Goal: Task Accomplishment & Management: Manage account settings

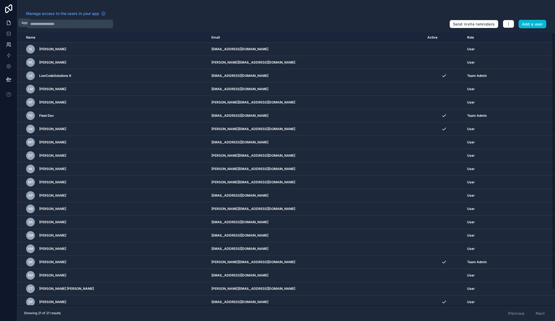
click at [10, 22] on icon at bounding box center [8, 23] width 3 height 4
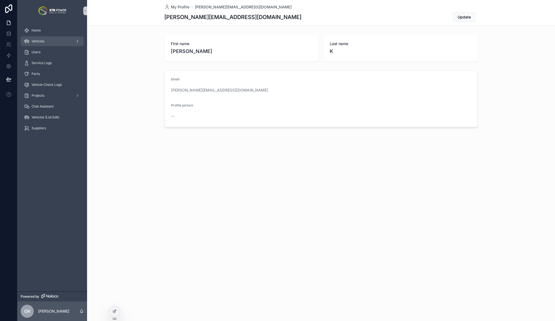
click at [55, 39] on div "Vehicles" at bounding box center [52, 41] width 57 height 9
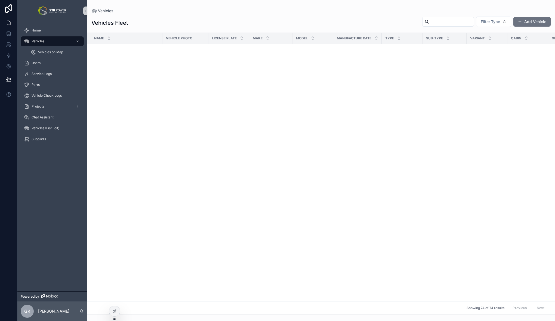
scroll to position [694, 0]
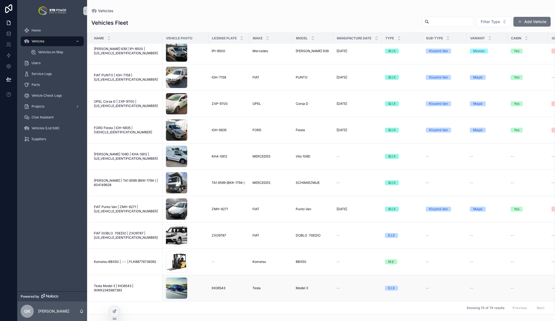
click at [114, 284] on span "Tesla Model 3 | IHO6543 | WWK2345667393" at bounding box center [126, 288] width 65 height 9
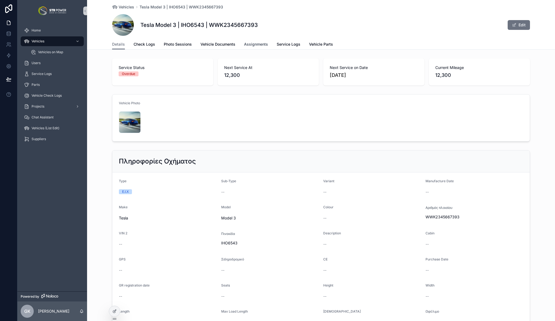
click at [257, 44] on span "Assignments" at bounding box center [256, 44] width 24 height 5
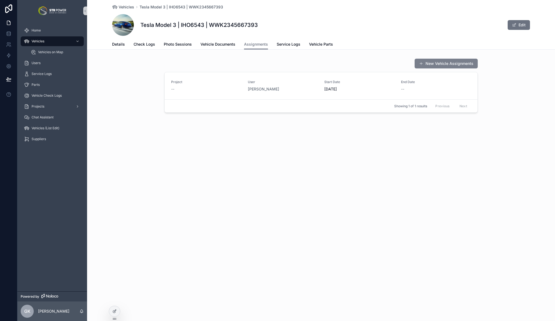
click at [433, 63] on button "New Vehicle Assignments" at bounding box center [445, 64] width 63 height 10
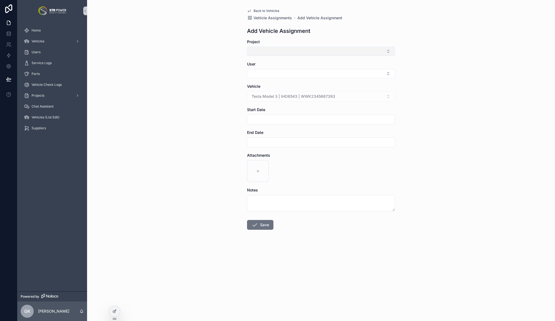
click at [293, 51] on button "Select Button" at bounding box center [321, 51] width 148 height 9
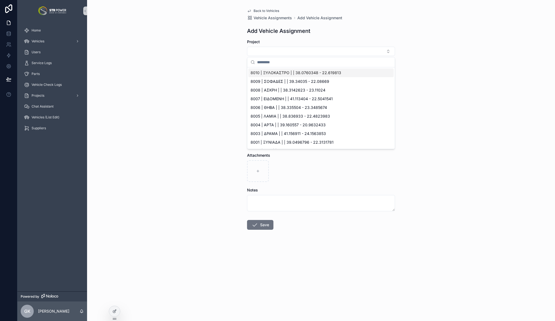
click at [204, 60] on div "Back to Vehicles Vehicle Assignments Add Vehicle Assignment Add Vehicle Assignm…" at bounding box center [321, 160] width 468 height 321
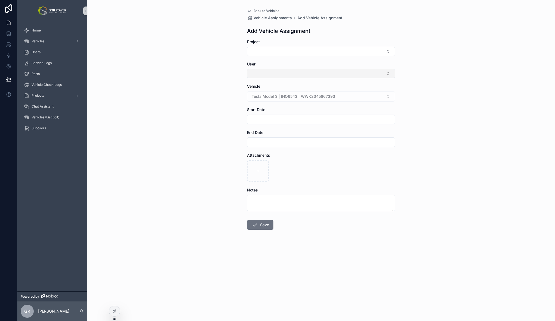
click at [274, 72] on button "Select Button" at bounding box center [321, 73] width 148 height 9
click at [216, 127] on div "Back to Vehicles Vehicle Assignments Add Vehicle Assignment Add Vehicle Assignm…" at bounding box center [321, 160] width 468 height 321
click at [186, 176] on div "Back to Vehicles Vehicle Assignments Add Vehicle Assignment Add Vehicle Assignm…" at bounding box center [321, 160] width 468 height 321
click at [259, 8] on div "Back to Vehicles Vehicle Assignments Add Vehicle Assignment Add Vehicle Assignm…" at bounding box center [320, 132] width 157 height 265
click at [258, 10] on span "Back to Vehicles" at bounding box center [266, 11] width 26 height 4
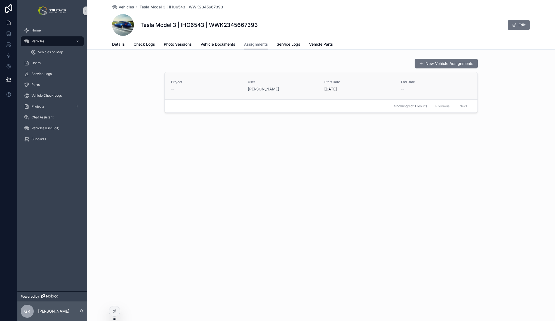
click at [300, 91] on div "[PERSON_NAME]" at bounding box center [283, 88] width 70 height 5
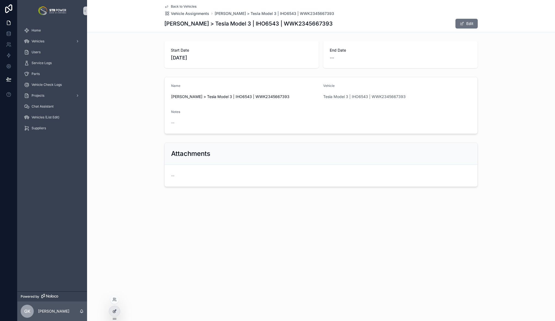
click at [114, 315] on div at bounding box center [114, 311] width 11 height 10
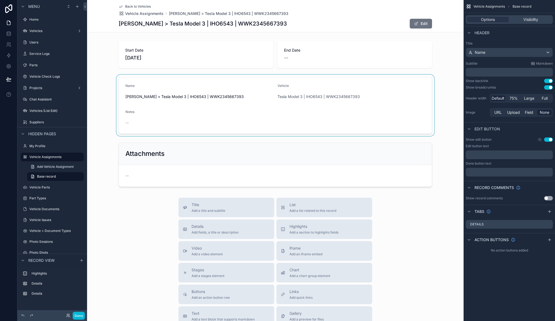
click at [258, 85] on div "scrollable content" at bounding box center [275, 105] width 376 height 61
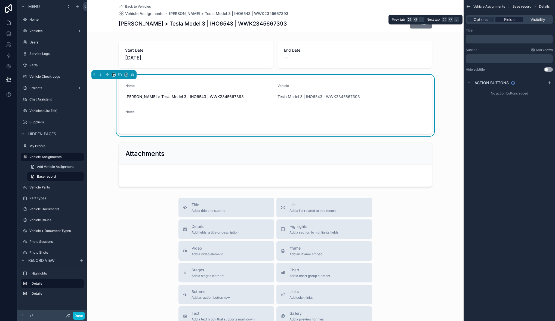
click at [508, 21] on span "Fields" at bounding box center [509, 19] width 10 height 5
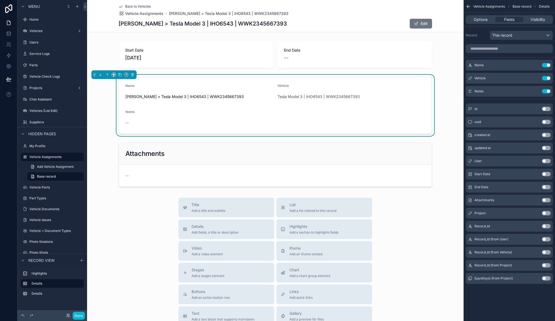
click at [546, 160] on button "Use setting" at bounding box center [546, 161] width 9 height 4
click at [545, 214] on button "Use setting" at bounding box center [546, 213] width 9 height 4
click at [548, 66] on button "Use setting" at bounding box center [546, 65] width 9 height 4
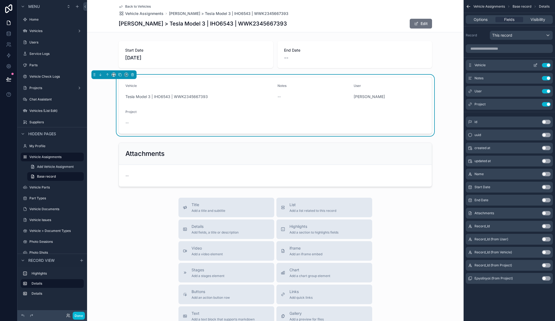
click at [548, 65] on button "Use setting" at bounding box center [546, 65] width 9 height 4
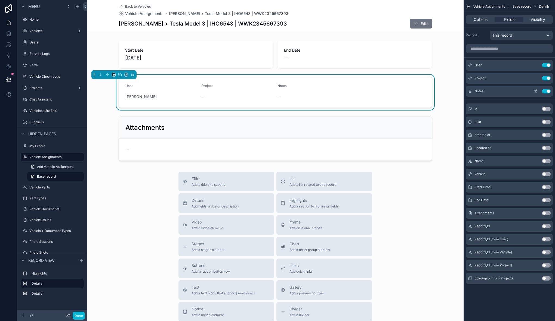
click at [535, 92] on icon "scrollable content" at bounding box center [535, 91] width 4 height 4
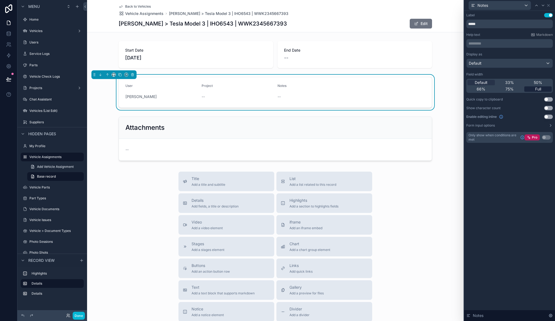
click at [538, 92] on span "Full" at bounding box center [538, 88] width 6 height 5
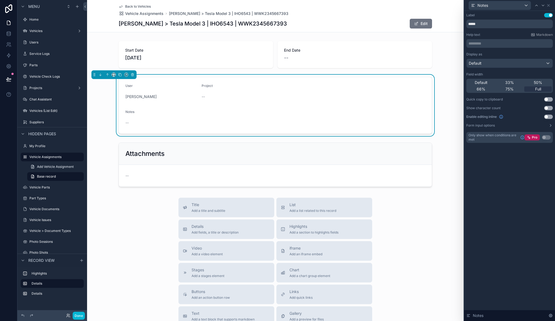
click at [125, 223] on div "Title Add a title and subtitle List Add a list related to this record Details A…" at bounding box center [275, 295] width 376 height 194
click at [140, 223] on div "Title Add a title and subtitle List Add a list related to this record Details A…" at bounding box center [275, 295] width 376 height 194
click at [438, 144] on div "scrollable content" at bounding box center [275, 165] width 376 height 49
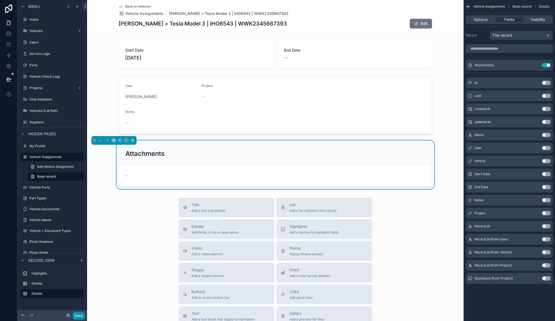
click at [80, 317] on button "Done" at bounding box center [79, 316] width 12 height 8
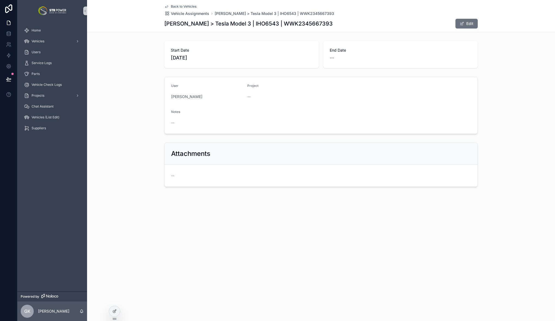
click at [111, 54] on div "Start Date [DATE] End Date --" at bounding box center [321, 55] width 468 height 32
click at [125, 138] on div "Start Date [DATE] End Date -- User [PERSON_NAME] Project -- Notes -- Attachment…" at bounding box center [321, 114] width 468 height 150
click at [7, 82] on icon at bounding box center [8, 79] width 5 height 5
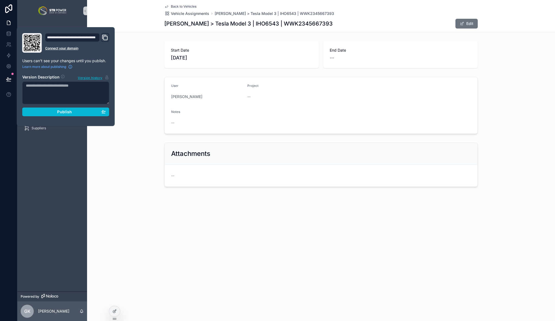
click at [112, 118] on div "**********" at bounding box center [66, 76] width 98 height 99
click at [88, 114] on div "Publish" at bounding box center [66, 112] width 80 height 5
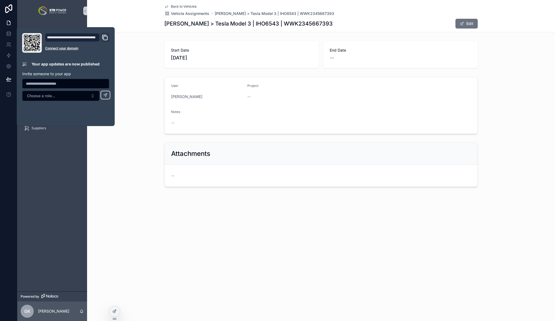
click at [148, 110] on div "User [PERSON_NAME] Project -- Notes --" at bounding box center [321, 105] width 468 height 61
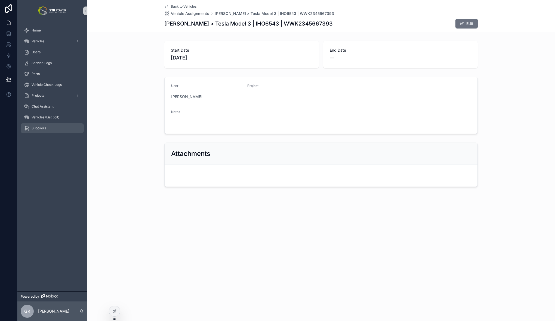
click at [45, 132] on div "Suppliers" at bounding box center [52, 128] width 57 height 9
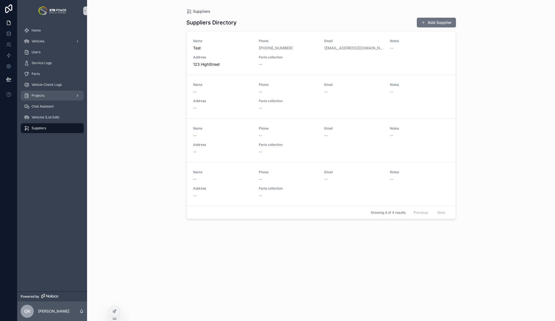
click at [45, 94] on div "Projects" at bounding box center [52, 95] width 57 height 9
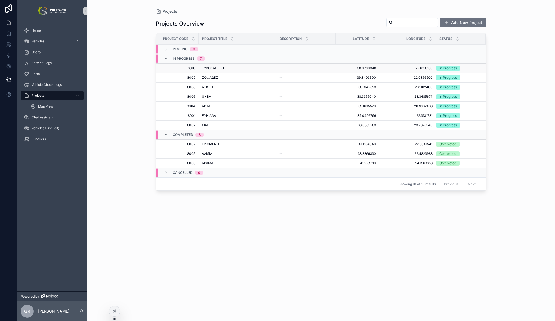
click at [238, 67] on div "ΞΥΛΟΚΑΣΤΡΟ ΞΥΛΟΚΑΣΤΡΟ" at bounding box center [237, 68] width 71 height 4
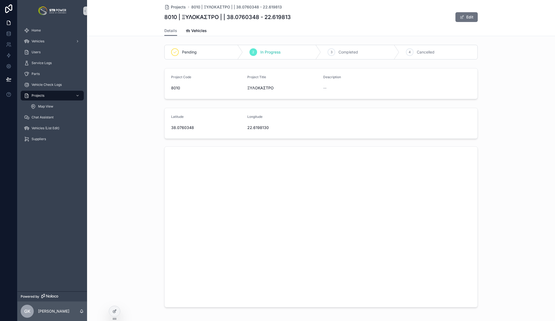
scroll to position [11, 0]
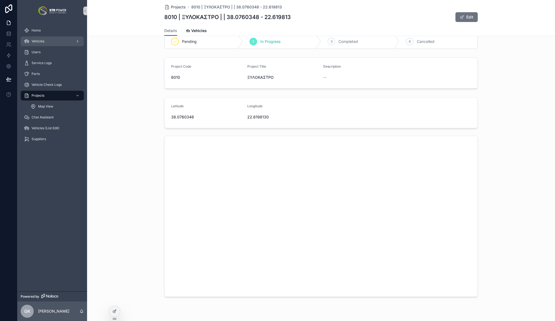
click at [50, 41] on div "Vehicles" at bounding box center [52, 41] width 57 height 9
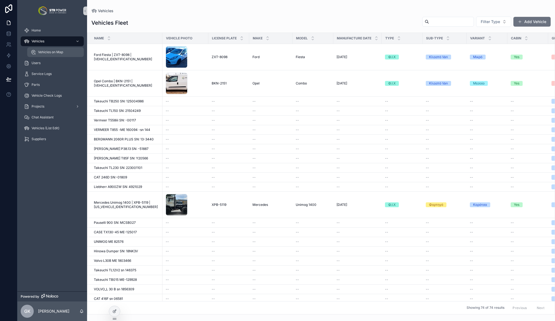
click at [61, 52] on span "Vehicles on Map" at bounding box center [50, 52] width 25 height 4
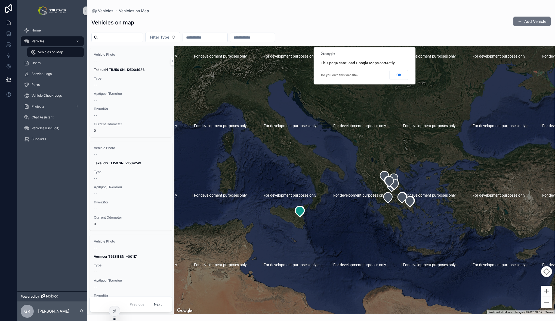
drag, startPoint x: 382, startPoint y: 209, endPoint x: 322, endPoint y: 211, distance: 59.8
click at [322, 211] on div "scrollable content" at bounding box center [364, 180] width 380 height 269
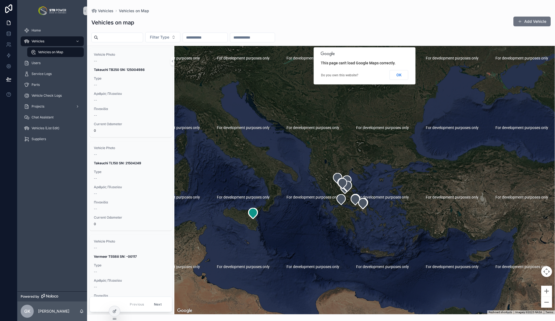
drag, startPoint x: 319, startPoint y: 179, endPoint x: 311, endPoint y: 201, distance: 23.4
click at [311, 201] on div "scrollable content" at bounding box center [364, 180] width 380 height 269
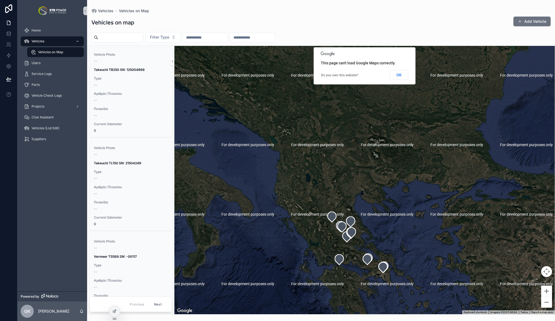
drag, startPoint x: 318, startPoint y: 200, endPoint x: 308, endPoint y: 169, distance: 32.7
click at [306, 159] on div "scrollable content" at bounding box center [364, 180] width 380 height 269
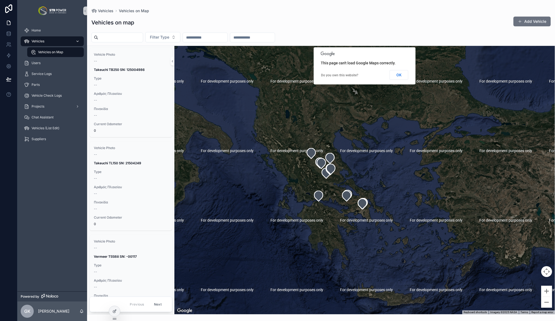
click at [59, 43] on div "Vehicles" at bounding box center [52, 41] width 57 height 9
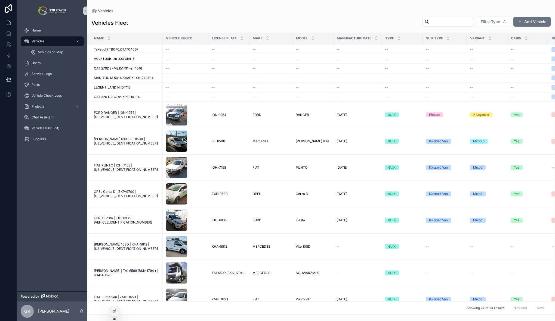
scroll to position [694, 0]
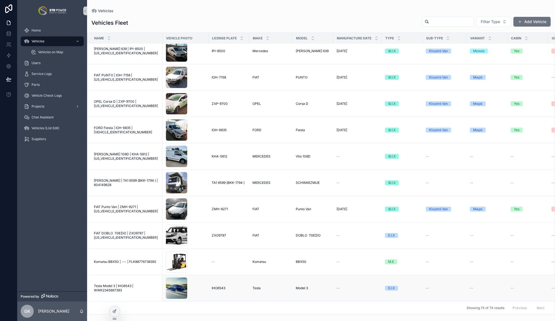
click at [122, 284] on span "Tesla Model 3 | IHO6543 | WWK2345667393" at bounding box center [126, 288] width 65 height 9
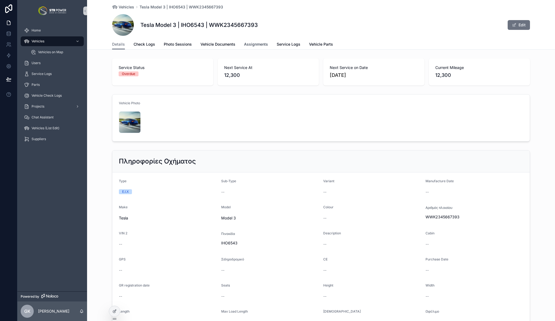
click at [257, 46] on span "Assignments" at bounding box center [256, 44] width 24 height 5
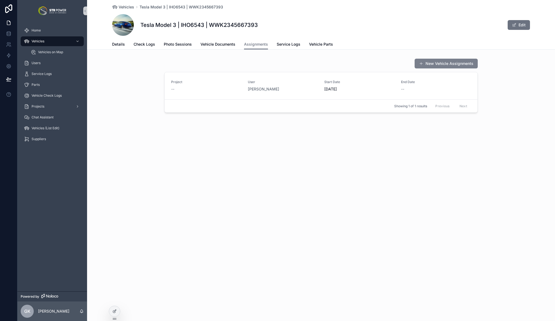
click at [440, 66] on button "New Vehicle Assignments" at bounding box center [445, 64] width 63 height 10
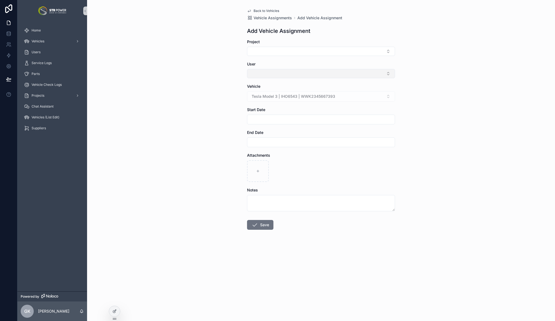
click at [270, 70] on button "Select Button" at bounding box center [321, 73] width 148 height 9
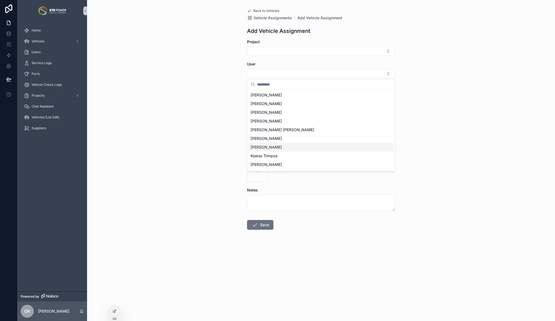
click at [289, 146] on div "[PERSON_NAME]" at bounding box center [320, 147] width 145 height 9
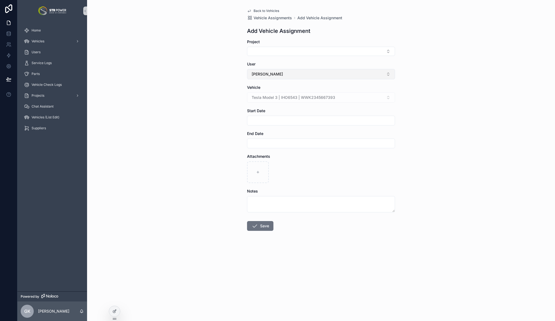
click at [283, 77] on button "[PERSON_NAME]" at bounding box center [321, 74] width 148 height 10
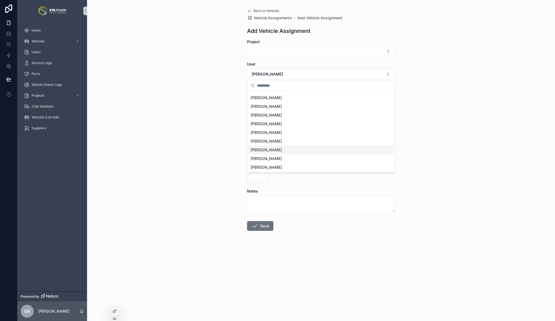
scroll to position [138, 0]
click at [301, 132] on div "[PERSON_NAME]" at bounding box center [320, 132] width 145 height 9
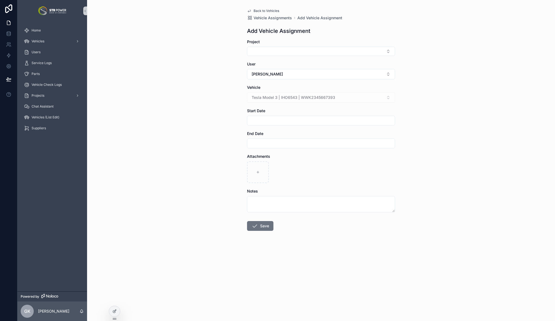
click at [273, 118] on input "scrollable content" at bounding box center [320, 121] width 147 height 8
click at [323, 135] on button "[DATE]" at bounding box center [320, 134] width 21 height 10
type input "**********"
click at [222, 113] on div "**********" at bounding box center [321, 160] width 468 height 321
click at [280, 51] on button "Select Button" at bounding box center [321, 51] width 148 height 9
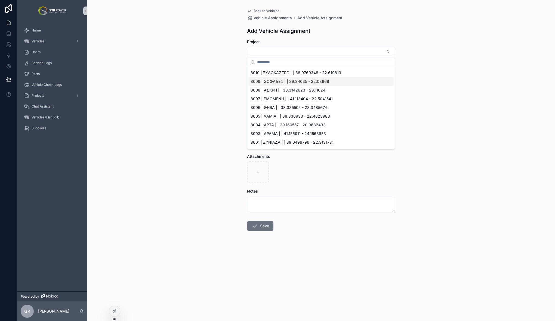
click at [274, 82] on span "8009 | ΣΟΦΑΔΕΣ | | 39.34035 - 22.08669" at bounding box center [289, 81] width 79 height 5
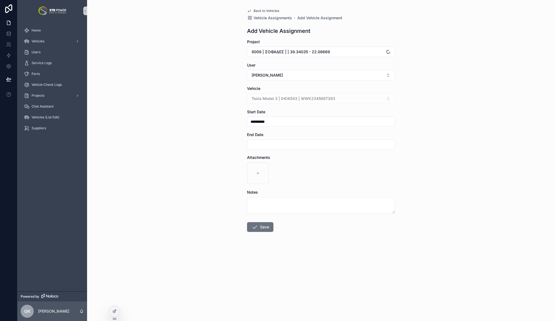
drag, startPoint x: 231, startPoint y: 97, endPoint x: 233, endPoint y: 117, distance: 19.7
click at [231, 98] on div "**********" at bounding box center [321, 160] width 468 height 321
click at [118, 312] on div at bounding box center [114, 311] width 11 height 10
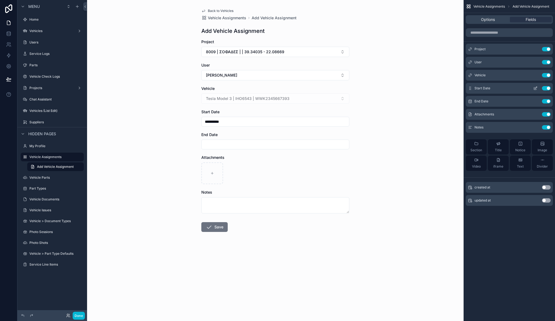
click at [537, 87] on icon "scrollable content" at bounding box center [535, 88] width 4 height 4
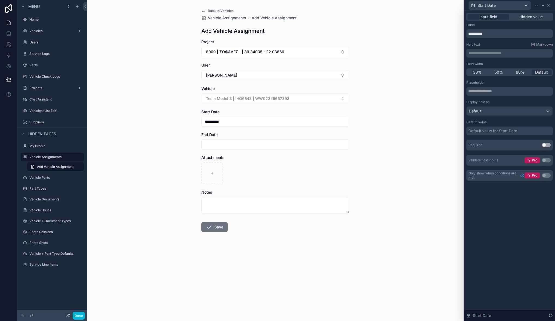
click at [544, 202] on div "**********" at bounding box center [509, 166] width 91 height 310
click at [547, 146] on button "Use setting" at bounding box center [546, 145] width 9 height 4
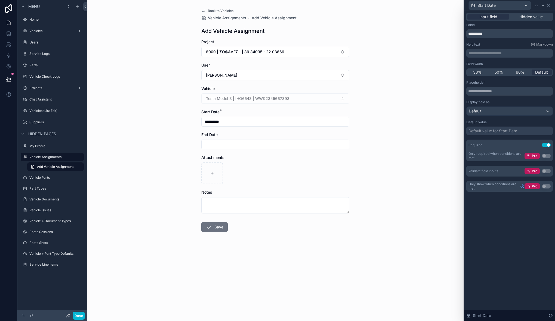
click at [502, 131] on div "Default value for Start Date" at bounding box center [492, 130] width 49 height 5
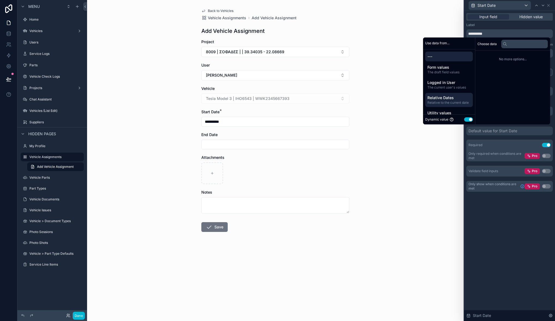
drag, startPoint x: 449, startPoint y: 100, endPoint x: 455, endPoint y: 95, distance: 7.3
click at [449, 100] on span "Relative Dates" at bounding box center [448, 97] width 43 height 5
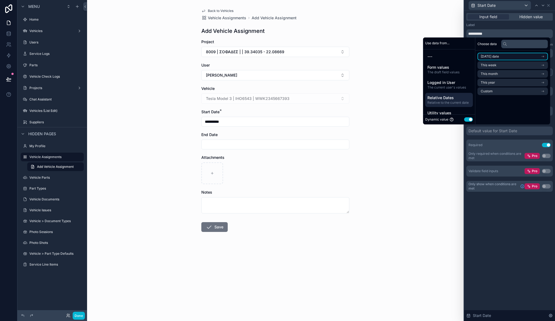
click at [500, 58] on li "[DATE] date" at bounding box center [512, 57] width 70 height 8
click at [495, 66] on li "Now" at bounding box center [512, 67] width 70 height 8
click at [422, 205] on div "**********" at bounding box center [275, 160] width 376 height 321
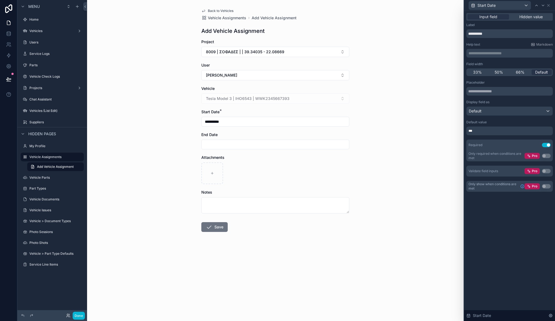
click at [340, 250] on form "**********" at bounding box center [275, 153] width 148 height 228
click at [80, 315] on button "Done" at bounding box center [79, 316] width 12 height 8
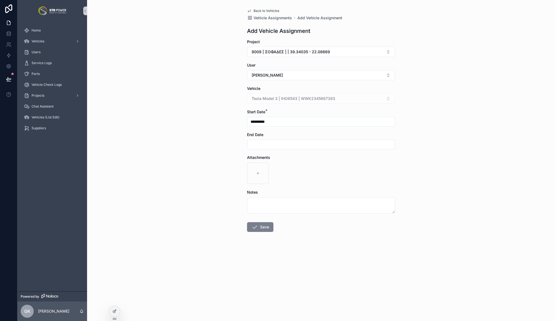
click at [261, 229] on button "Save" at bounding box center [260, 227] width 26 height 10
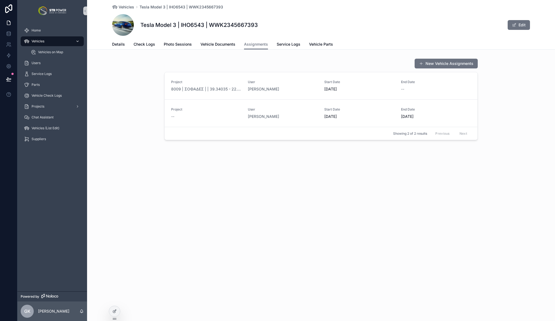
click at [39, 42] on span "Vehicles" at bounding box center [38, 41] width 13 height 4
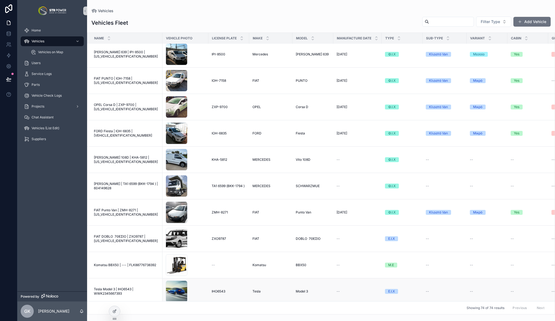
scroll to position [694, 0]
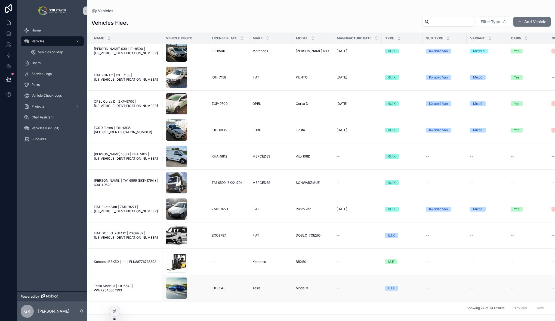
click at [123, 285] on span "Tesla Model 3 | IHO6543 | WWK2345667393" at bounding box center [126, 288] width 65 height 9
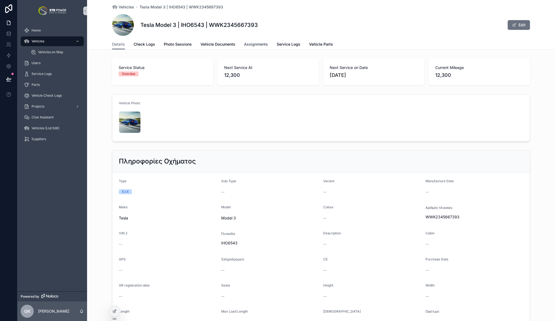
click at [253, 45] on span "Assignments" at bounding box center [256, 44] width 24 height 5
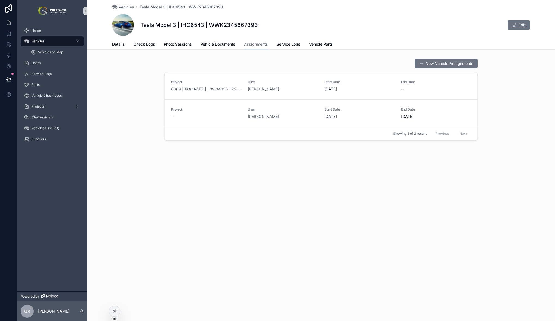
click at [269, 215] on div "Vehicles Tesla Model 3 | IHO6543 | WWK2345667393 Tesla Model 3 | IHO6543 | WWK2…" at bounding box center [321, 160] width 468 height 321
click at [116, 311] on icon at bounding box center [114, 311] width 4 height 4
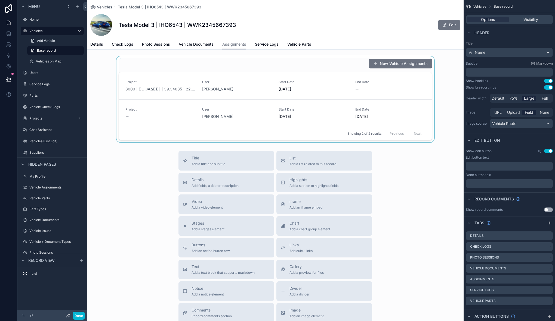
click at [297, 64] on div "scrollable content" at bounding box center [275, 99] width 376 height 86
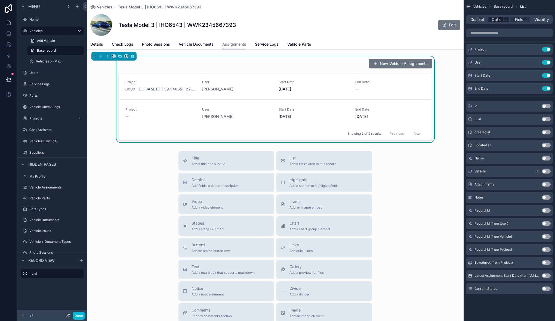
click at [499, 19] on span "Options" at bounding box center [498, 19] width 14 height 5
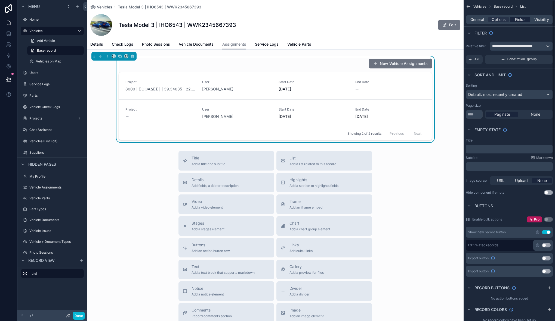
click at [518, 18] on span "Fields" at bounding box center [520, 19] width 10 height 5
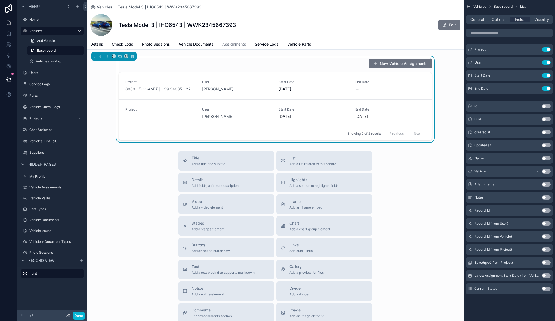
click at [545, 289] on button "Use setting" at bounding box center [546, 289] width 9 height 4
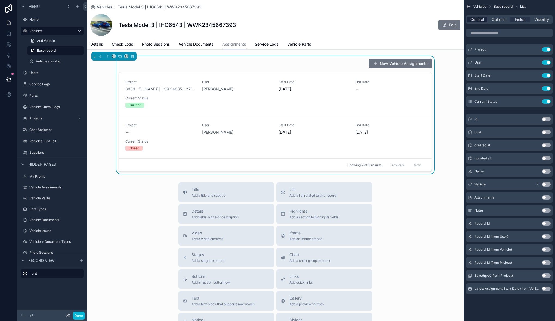
click at [482, 20] on span "General" at bounding box center [477, 19] width 14 height 5
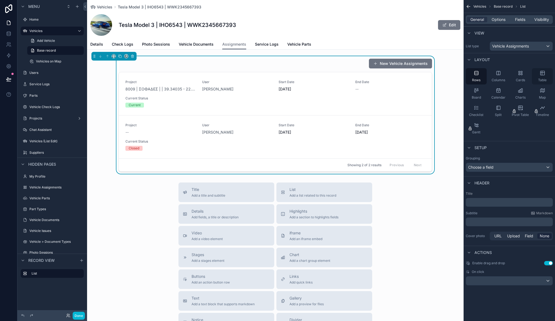
click at [542, 72] on icon "scrollable content" at bounding box center [541, 72] width 5 height 5
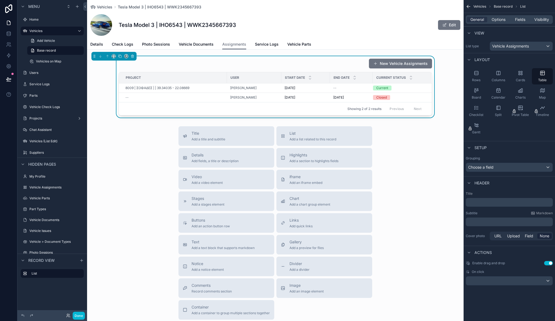
click at [228, 59] on div "New Vehicle Assignments" at bounding box center [275, 63] width 313 height 10
click at [79, 316] on button "Done" at bounding box center [79, 316] width 12 height 8
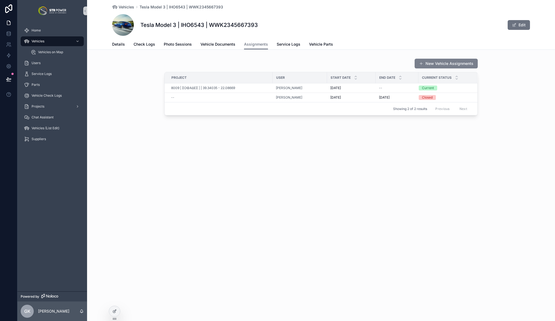
click at [446, 63] on button "New Vehicle Assignments" at bounding box center [445, 64] width 63 height 10
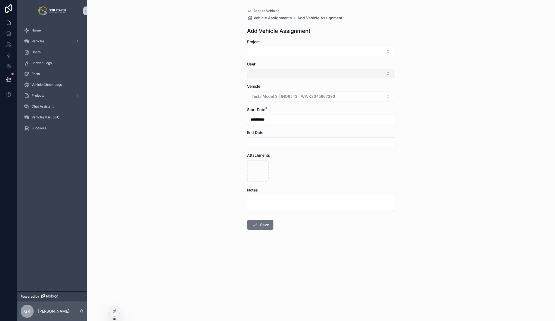
click at [289, 74] on button "Select Button" at bounding box center [321, 73] width 148 height 9
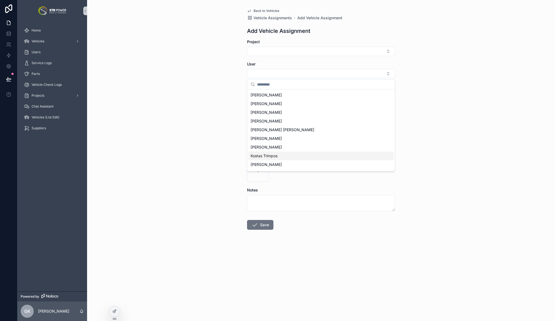
click at [283, 154] on div "Kostas Trimpos" at bounding box center [320, 156] width 145 height 9
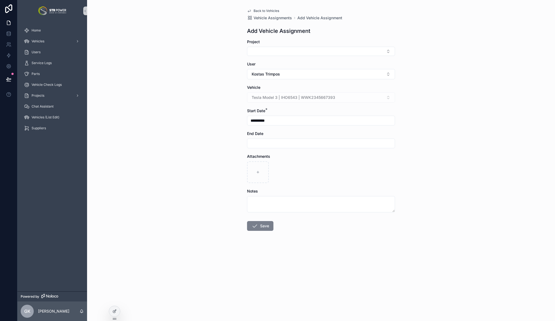
click at [261, 228] on button "Save" at bounding box center [260, 226] width 26 height 10
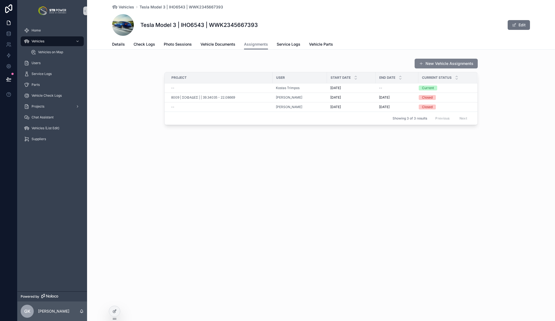
click at [447, 62] on button "New Vehicle Assignments" at bounding box center [445, 64] width 63 height 10
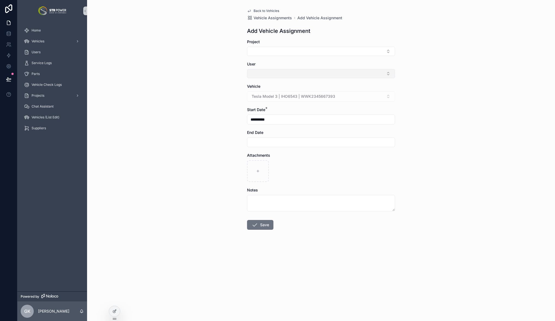
click at [276, 73] on button "Select Button" at bounding box center [321, 73] width 148 height 9
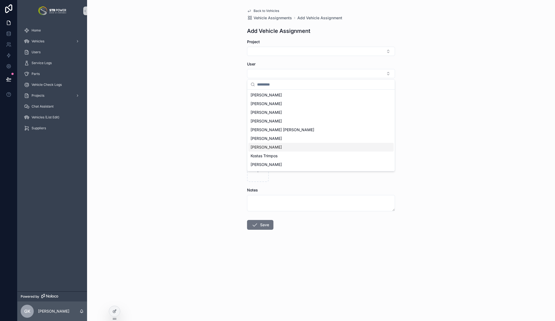
click at [270, 151] on div "[PERSON_NAME]" at bounding box center [320, 147] width 145 height 9
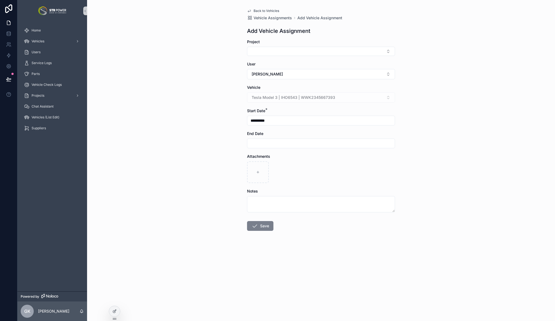
click at [264, 228] on button "Save" at bounding box center [260, 226] width 26 height 10
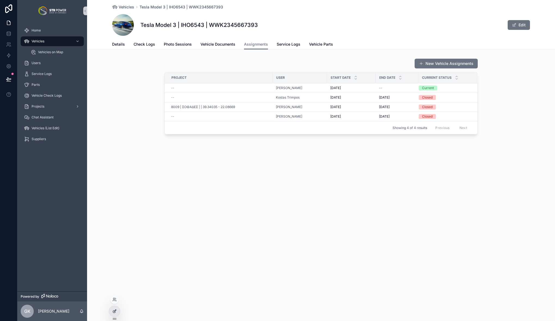
click at [111, 313] on div at bounding box center [114, 311] width 11 height 10
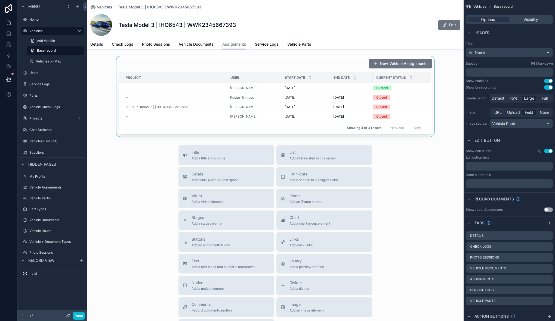
click at [322, 60] on div "scrollable content" at bounding box center [275, 96] width 376 height 80
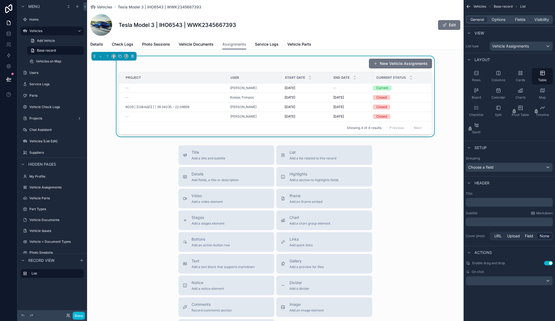
click at [498, 15] on div "General Options Fields Visibility" at bounding box center [508, 19] width 87 height 9
click at [498, 18] on span "Options" at bounding box center [498, 19] width 14 height 5
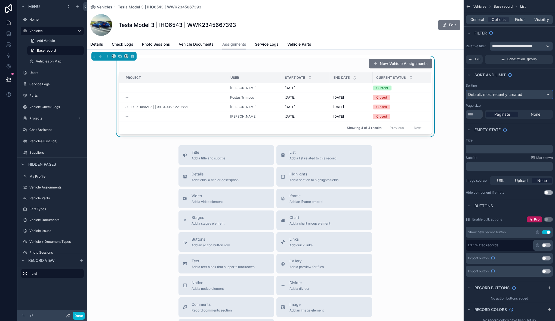
click at [521, 95] on span "Default: most recently created" at bounding box center [495, 94] width 54 height 5
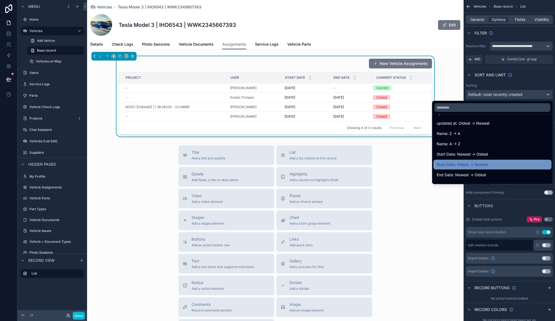
scroll to position [45, 0]
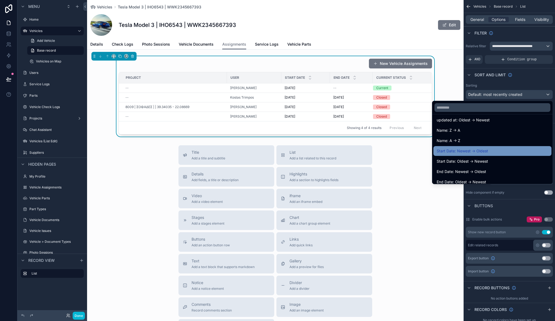
click at [490, 150] on div "Start Date: Newest -> Oldest" at bounding box center [491, 151] width 111 height 7
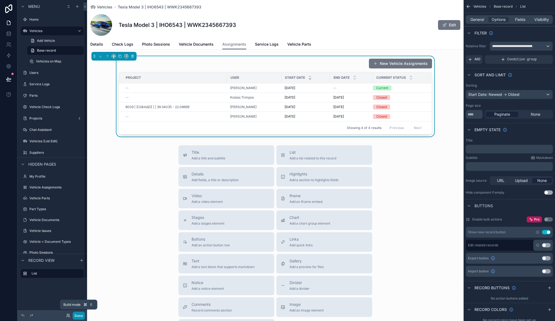
click at [80, 316] on button "Done" at bounding box center [79, 316] width 12 height 8
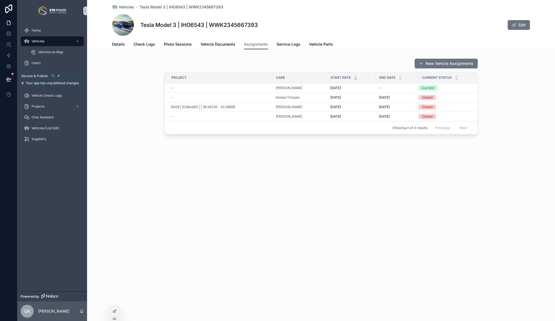
click at [8, 80] on icon at bounding box center [8, 79] width 5 height 5
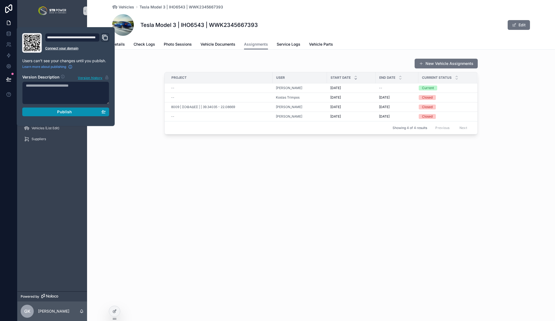
click at [64, 111] on span "Publish" at bounding box center [64, 112] width 15 height 5
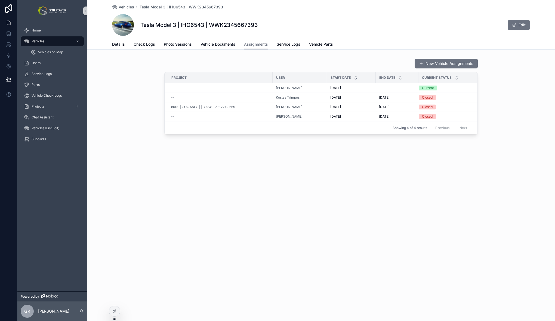
click at [296, 178] on div "Vehicles Tesla Model 3 | IHO6543 | WWK2345667393 Tesla Model 3 | IHO6543 | WWK2…" at bounding box center [321, 160] width 468 height 321
click at [316, 88] on div "[PERSON_NAME]" at bounding box center [300, 88] width 48 height 4
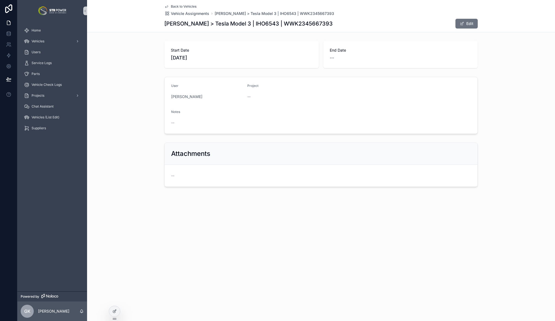
click at [185, 5] on span "Back to Vehicles" at bounding box center [184, 6] width 26 height 4
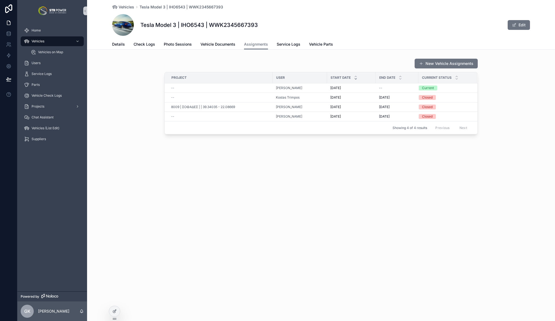
click at [126, 116] on div "New Vehicle Assignments Project User Start Date End Date Current Status -- [PER…" at bounding box center [321, 96] width 468 height 80
click at [45, 55] on div "Vehicles on Map" at bounding box center [55, 52] width 50 height 9
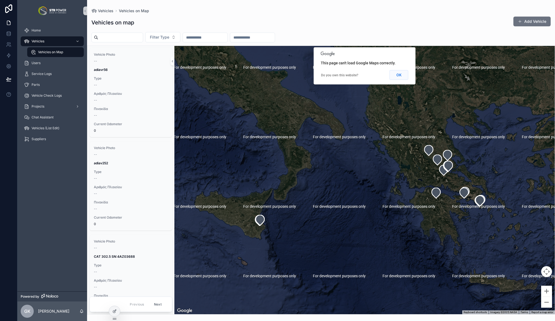
click at [400, 75] on button "OK" at bounding box center [398, 75] width 19 height 10
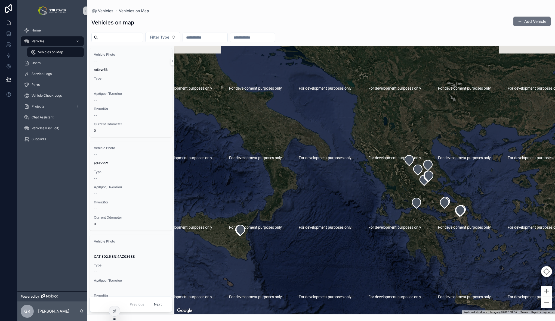
drag, startPoint x: 397, startPoint y: 141, endPoint x: 376, endPoint y: 170, distance: 35.9
click at [377, 169] on div "scrollable content" at bounding box center [364, 180] width 380 height 269
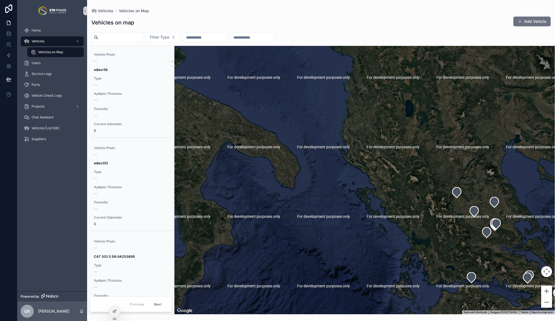
drag, startPoint x: 348, startPoint y: 194, endPoint x: 390, endPoint y: 196, distance: 41.9
click at [390, 196] on div "scrollable content" at bounding box center [364, 180] width 380 height 269
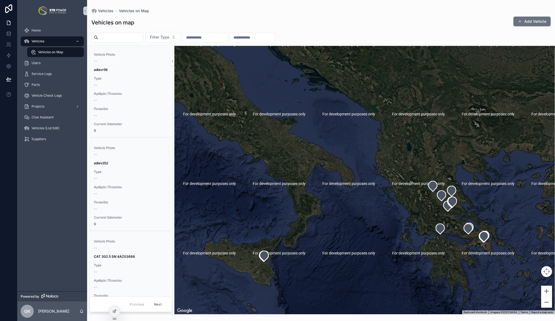
drag, startPoint x: 388, startPoint y: 210, endPoint x: 372, endPoint y: 203, distance: 17.2
click at [372, 203] on div "scrollable content" at bounding box center [364, 180] width 380 height 269
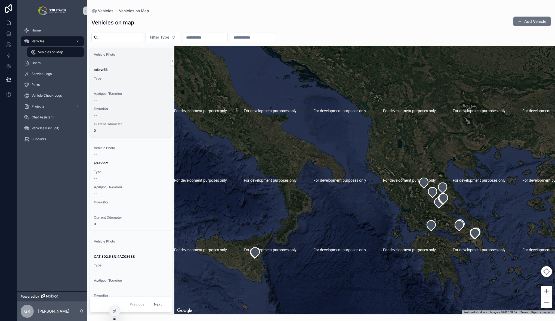
click at [131, 98] on div "Αριθμός Πλαισίου --" at bounding box center [131, 97] width 74 height 11
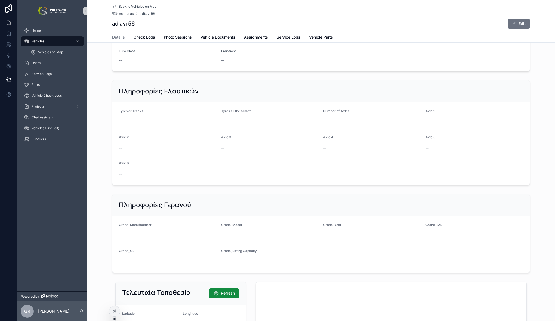
scroll to position [518, 0]
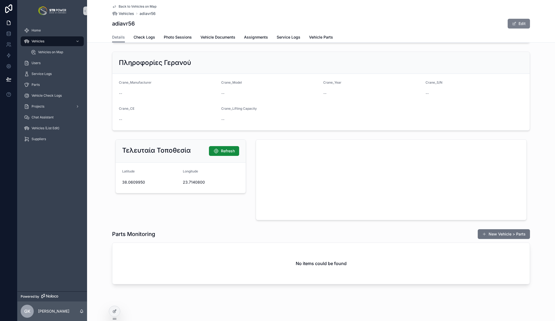
click at [518, 25] on button "Edit" at bounding box center [518, 24] width 22 height 10
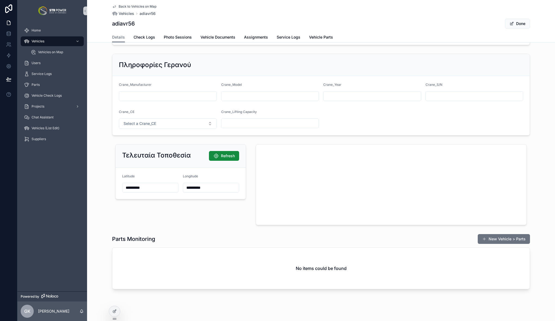
click at [187, 188] on input "**********" at bounding box center [211, 188] width 56 height 8
type input "**********"
click at [127, 189] on input "**********" at bounding box center [150, 188] width 56 height 8
click at [144, 215] on div "**********" at bounding box center [180, 184] width 137 height 85
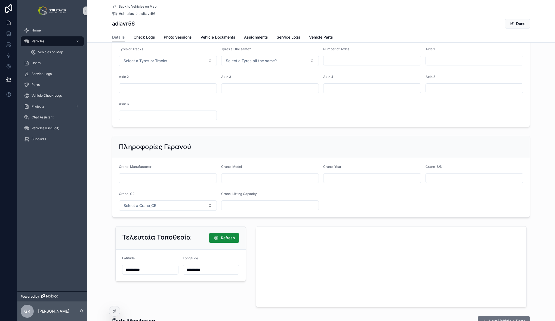
scroll to position [465, 0]
click at [228, 237] on span "Refresh" at bounding box center [228, 237] width 14 height 5
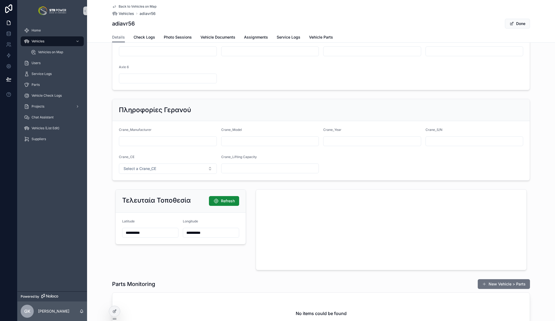
click at [223, 260] on div "**********" at bounding box center [180, 229] width 137 height 85
type input "**********"
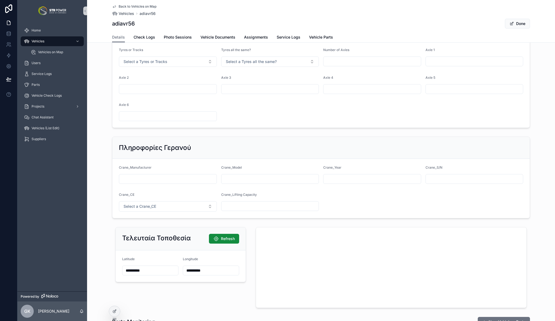
scroll to position [520, 0]
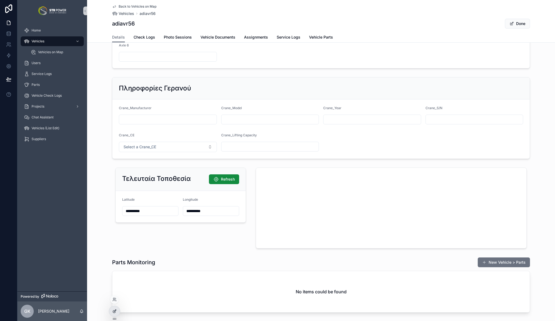
click at [114, 313] on icon at bounding box center [114, 311] width 4 height 4
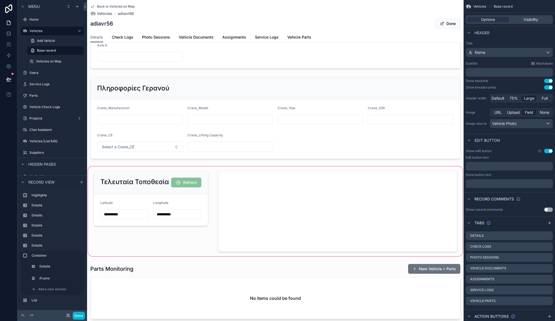
click at [139, 182] on div "scrollable content" at bounding box center [275, 212] width 376 height 92
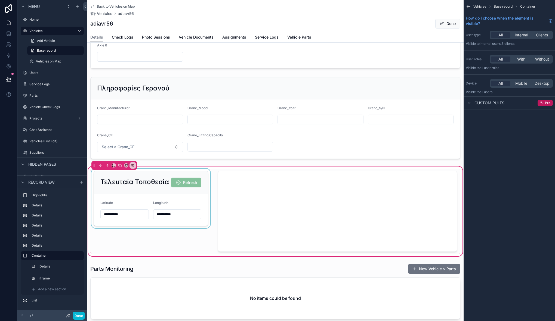
click at [145, 180] on div "scrollable content" at bounding box center [150, 211] width 121 height 85
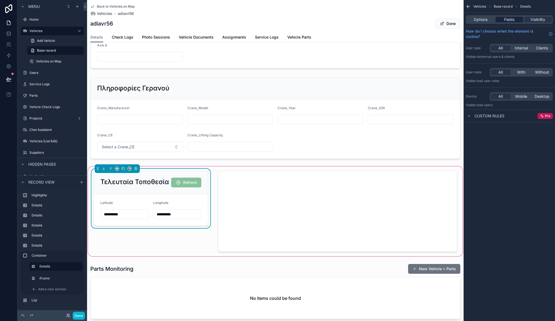
click at [504, 18] on span "Fields" at bounding box center [509, 19] width 10 height 5
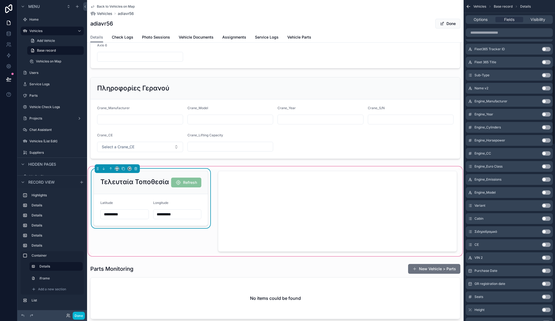
scroll to position [983, 0]
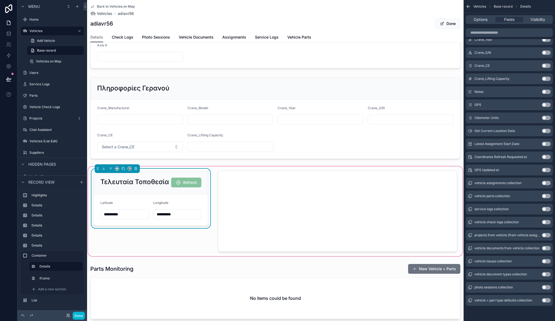
click at [547, 157] on button "Use setting" at bounding box center [546, 157] width 9 height 4
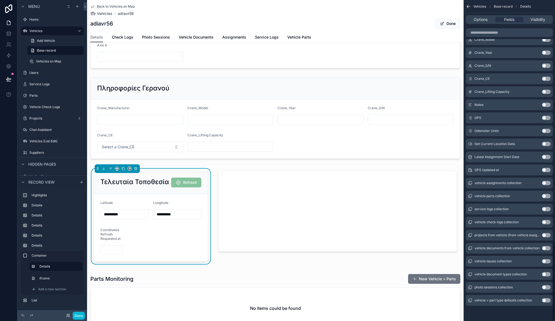
click at [545, 170] on button "Use setting" at bounding box center [546, 170] width 9 height 4
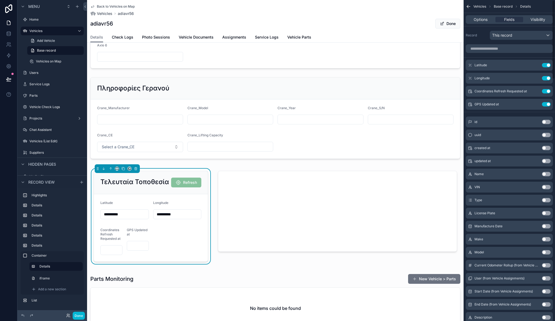
scroll to position [2, 0]
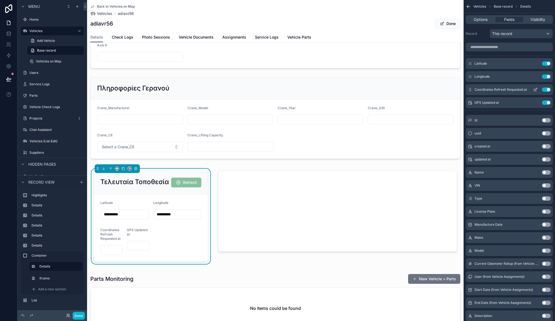
click at [535, 89] on icon "scrollable content" at bounding box center [535, 90] width 4 height 4
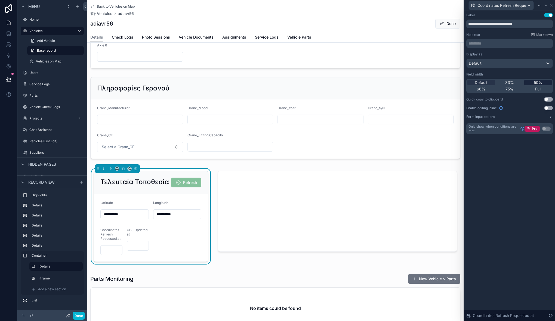
click at [531, 82] on div "50%" at bounding box center [537, 82] width 27 height 5
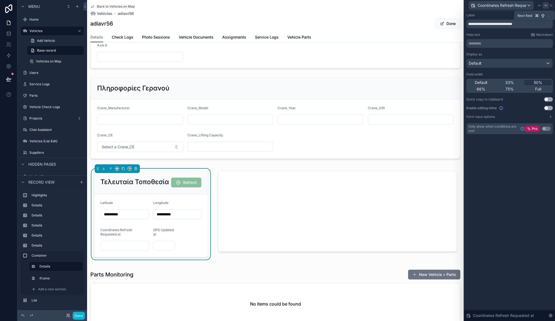
click at [543, 4] on icon at bounding box center [545, 5] width 4 height 4
click at [536, 82] on span "50%" at bounding box center [537, 82] width 8 height 5
click at [537, 4] on icon at bounding box center [536, 5] width 4 height 4
click at [535, 23] on input "**********" at bounding box center [509, 24] width 86 height 9
drag, startPoint x: 491, startPoint y: 24, endPoint x: 438, endPoint y: 24, distance: 53.3
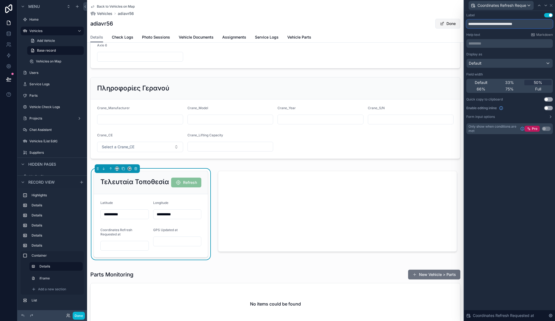
click at [438, 24] on div "**********" at bounding box center [277, 160] width 555 height 321
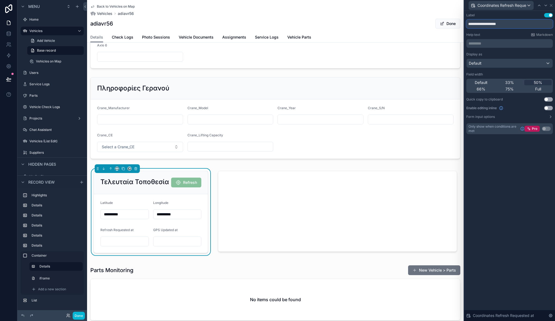
click at [503, 23] on input "**********" at bounding box center [509, 24] width 86 height 9
type input "**********"
click at [546, 3] on icon at bounding box center [545, 5] width 4 height 4
click at [77, 317] on button "Done" at bounding box center [79, 316] width 12 height 8
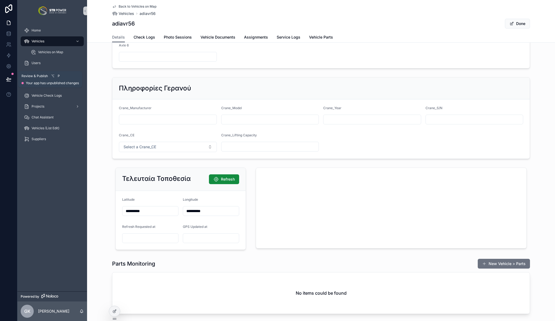
click at [12, 81] on button at bounding box center [9, 79] width 12 height 15
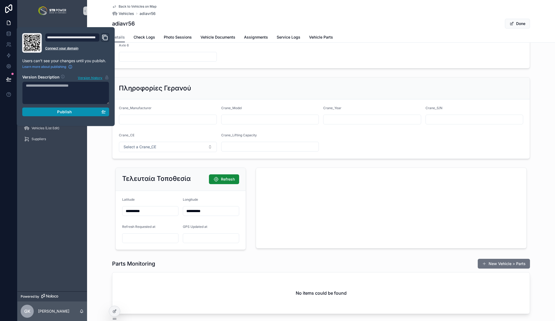
click at [58, 114] on button "Publish" at bounding box center [65, 112] width 87 height 9
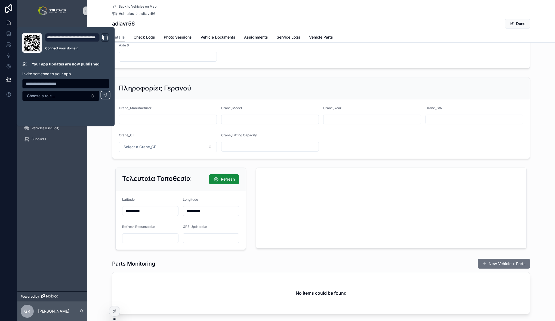
click at [232, 160] on div "Πληροφορίες Γερανού Crane_Manufacturer Crane_Model Crane_Year Crane_S/N Crane_C…" at bounding box center [321, 118] width 468 height 86
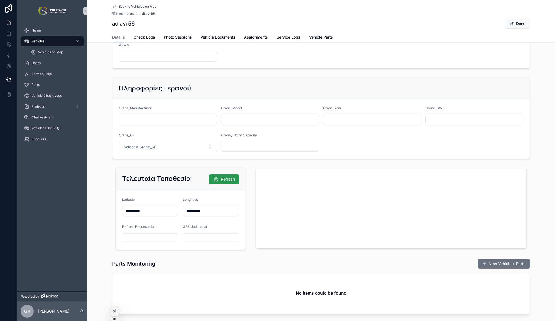
click at [225, 177] on span "Refresh" at bounding box center [228, 179] width 14 height 5
type input "**********"
click at [44, 40] on span "Vehicles" at bounding box center [38, 41] width 13 height 4
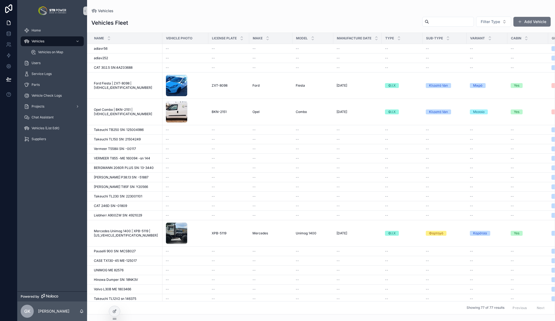
click at [133, 59] on div "adiav252 adiav252" at bounding box center [126, 58] width 65 height 4
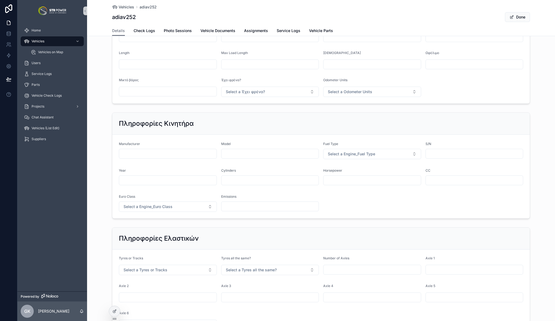
scroll to position [547, 0]
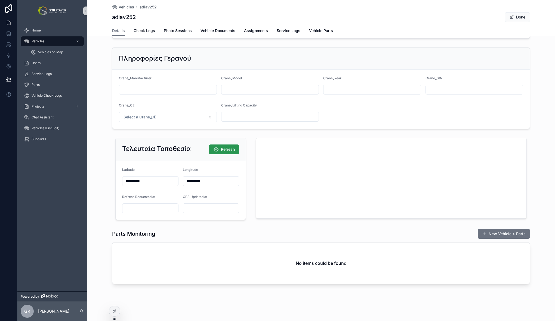
click at [232, 149] on span "Refresh" at bounding box center [228, 149] width 14 height 5
type input "**********"
click at [41, 39] on div "Vehicles" at bounding box center [52, 41] width 57 height 9
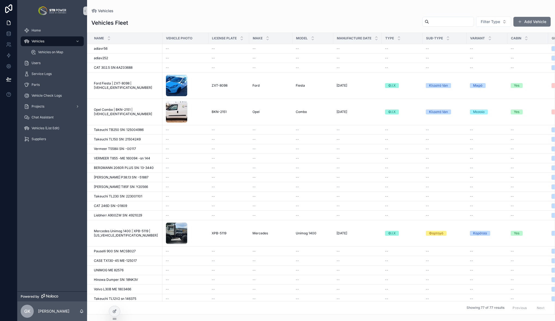
click at [451, 22] on input "scrollable content" at bounding box center [451, 22] width 45 height 8
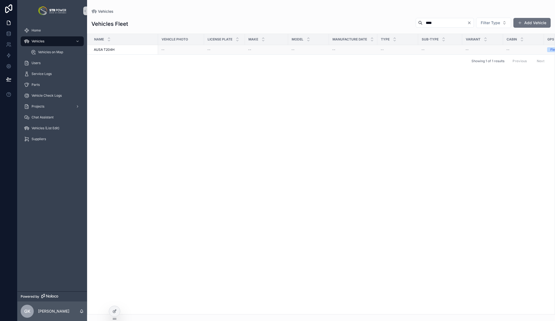
type input "****"
click at [120, 50] on div "AUSA T204H AUSA T204H" at bounding box center [124, 50] width 61 height 4
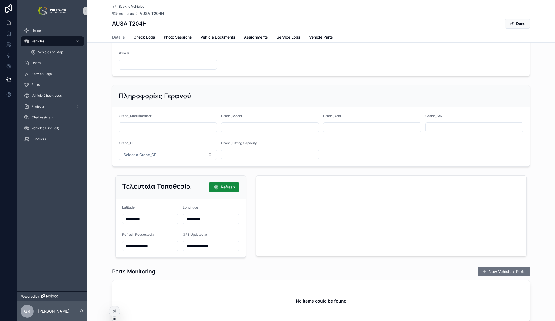
scroll to position [553, 0]
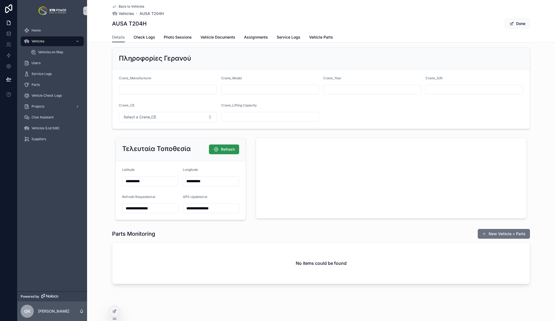
click at [224, 150] on span "Refresh" at bounding box center [228, 149] width 14 height 5
type input "**********"
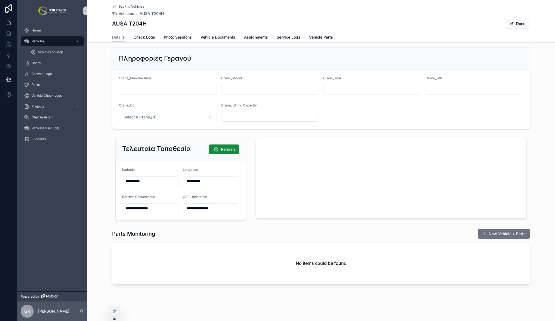
click at [533, 196] on div "**********" at bounding box center [321, 179] width 468 height 87
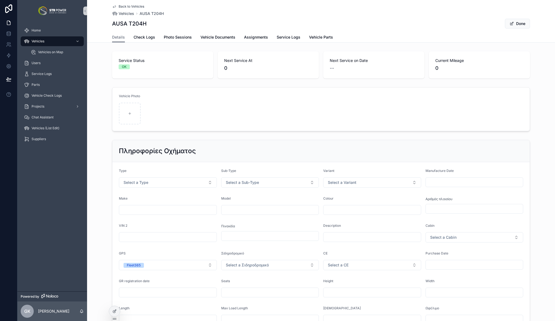
scroll to position [2, 0]
click at [7, 22] on icon at bounding box center [8, 23] width 3 height 4
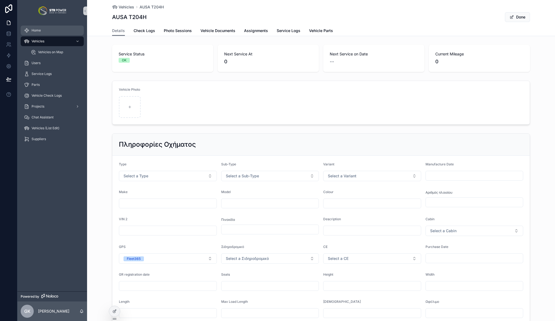
click at [41, 32] on div "Home" at bounding box center [52, 30] width 57 height 9
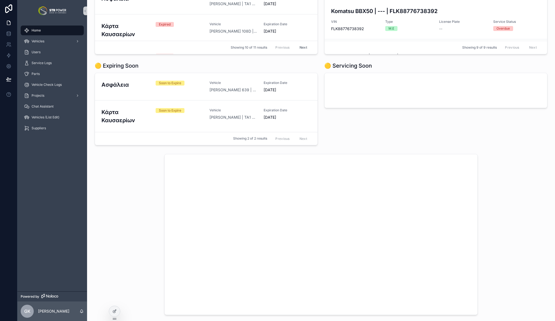
scroll to position [275, 0]
